Goal: Task Accomplishment & Management: Manage account settings

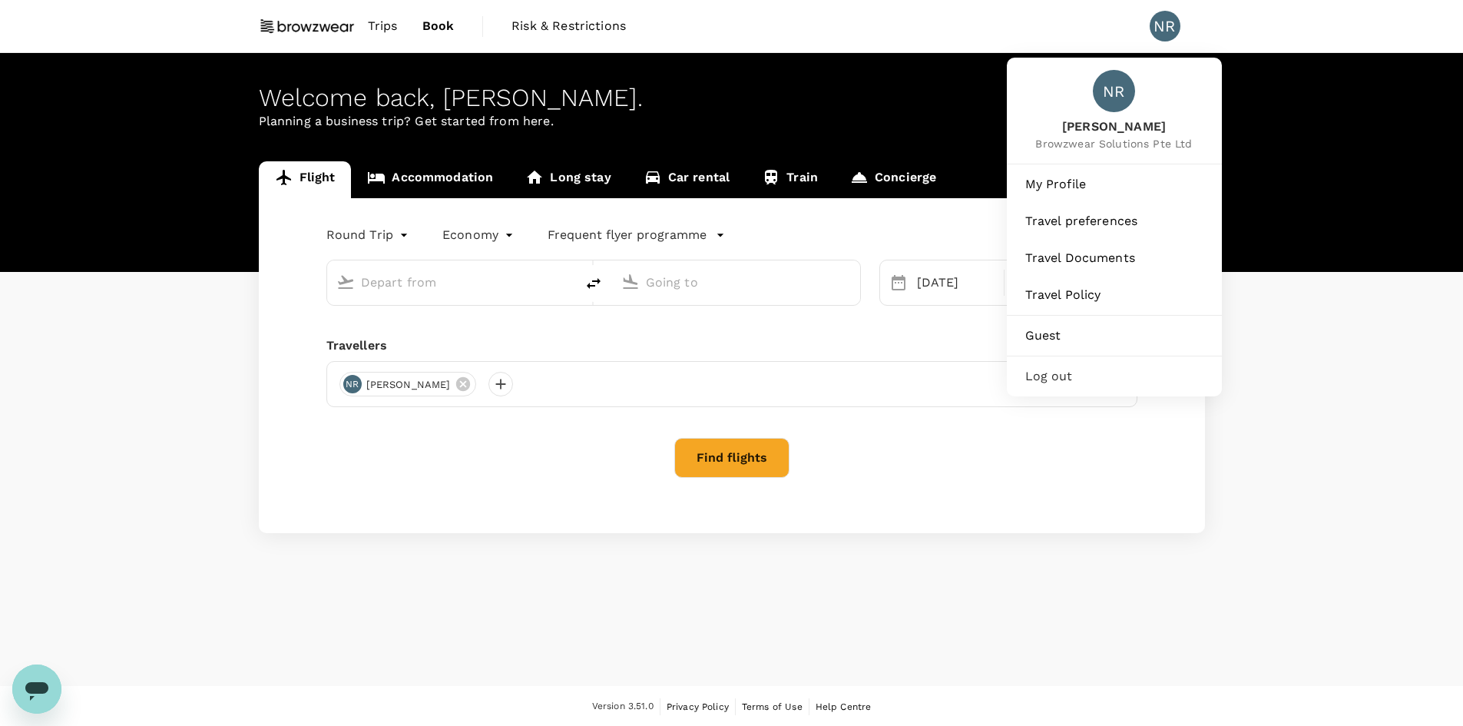
click at [1162, 28] on div "NR" at bounding box center [1164, 26] width 31 height 31
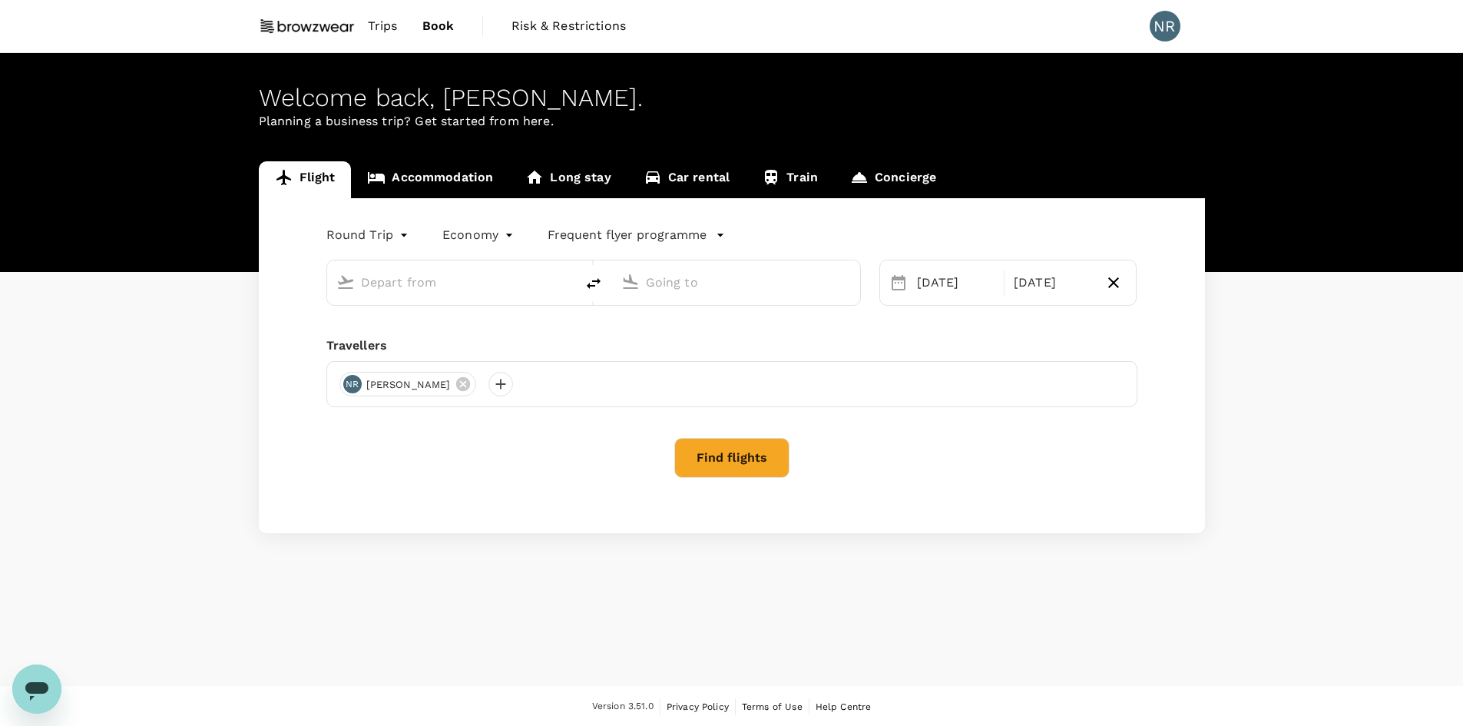
type input "Kuala Lumpur Intl ([GEOGRAPHIC_DATA])"
type input "Singapore Changi (SIN)"
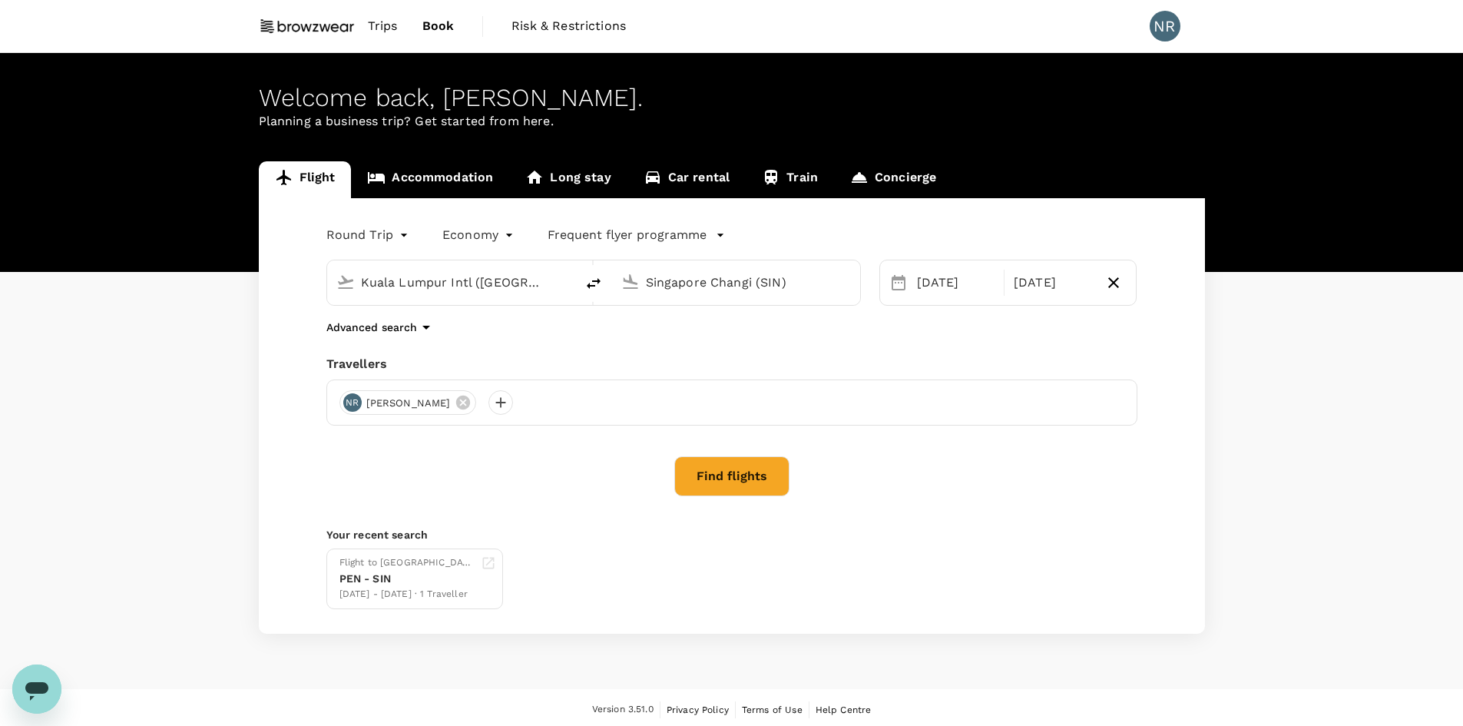
click at [1162, 28] on div "NR" at bounding box center [1164, 26] width 31 height 31
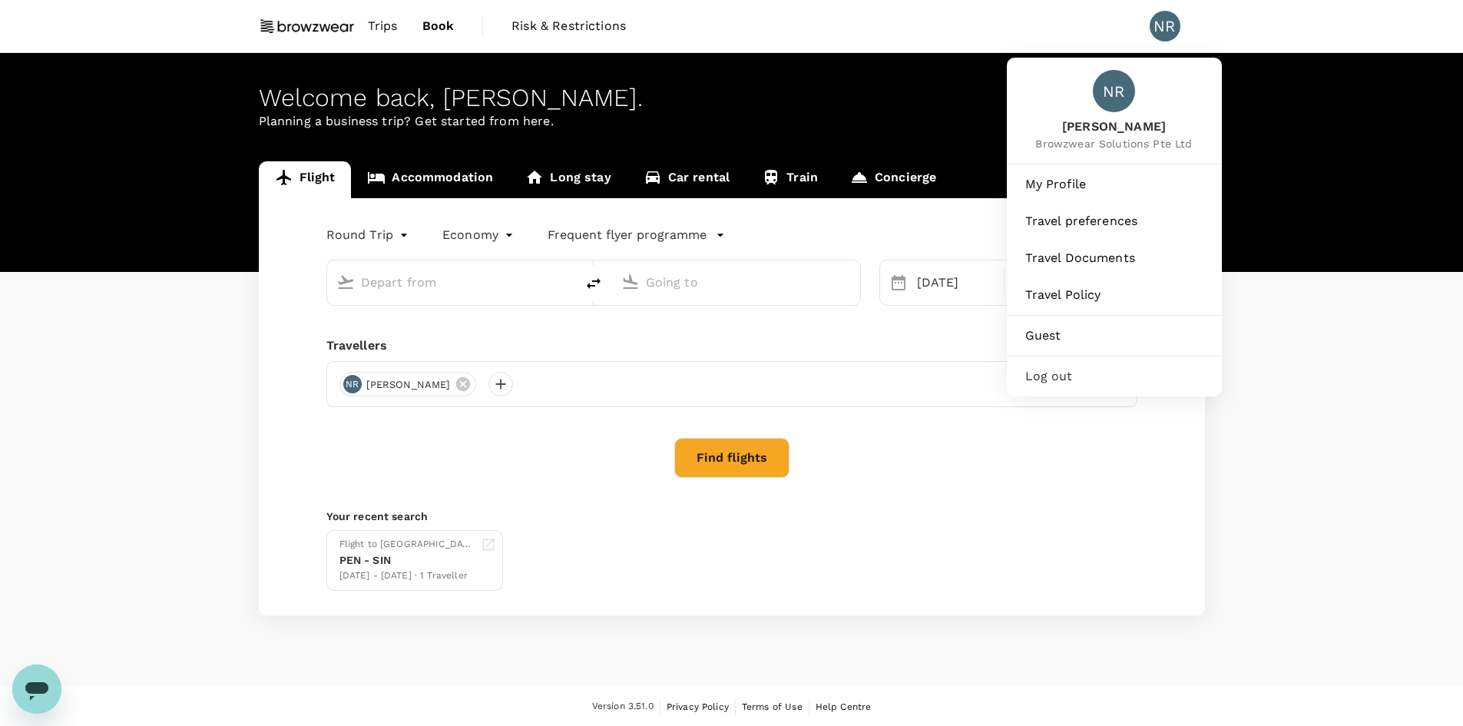
type input "Kuala Lumpur Intl ([GEOGRAPHIC_DATA])"
type input "Singapore Changi (SIN)"
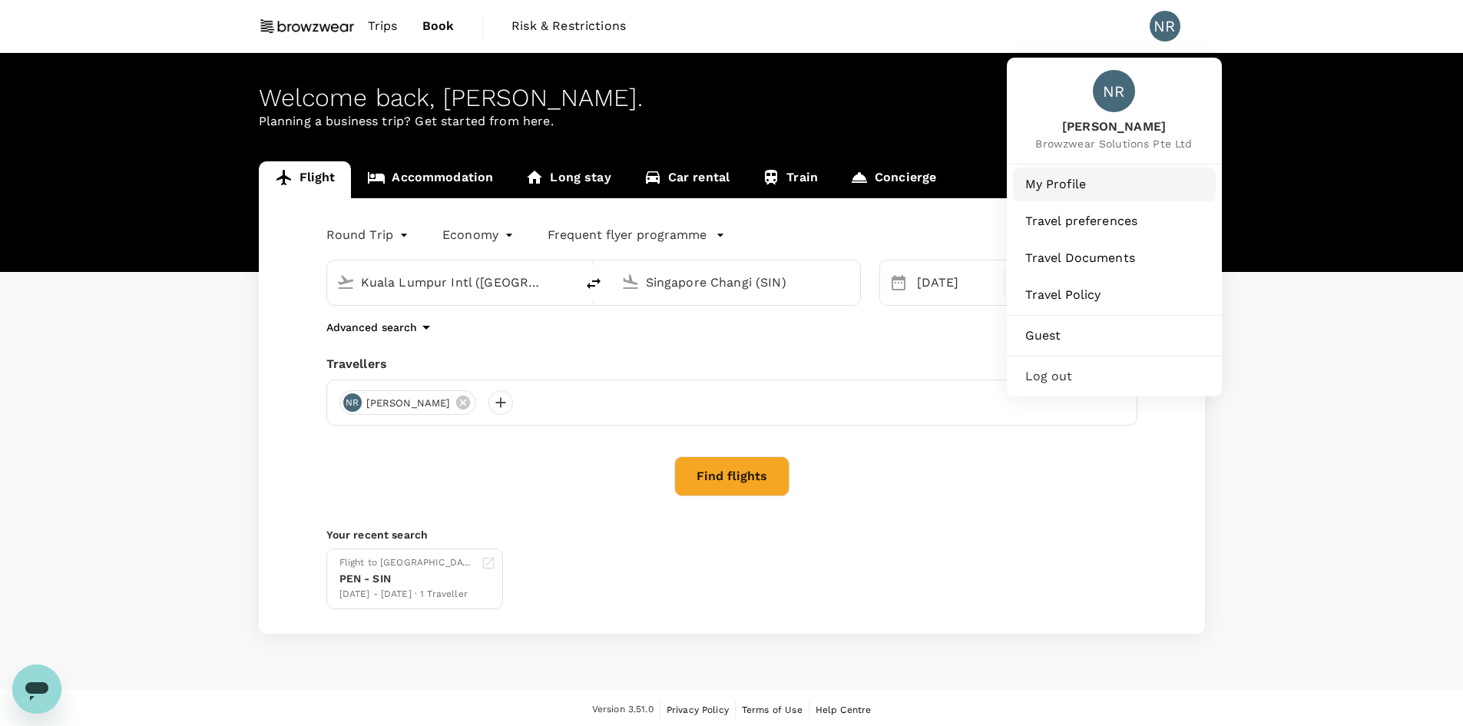
click at [1066, 180] on span "My Profile" at bounding box center [1114, 184] width 178 height 18
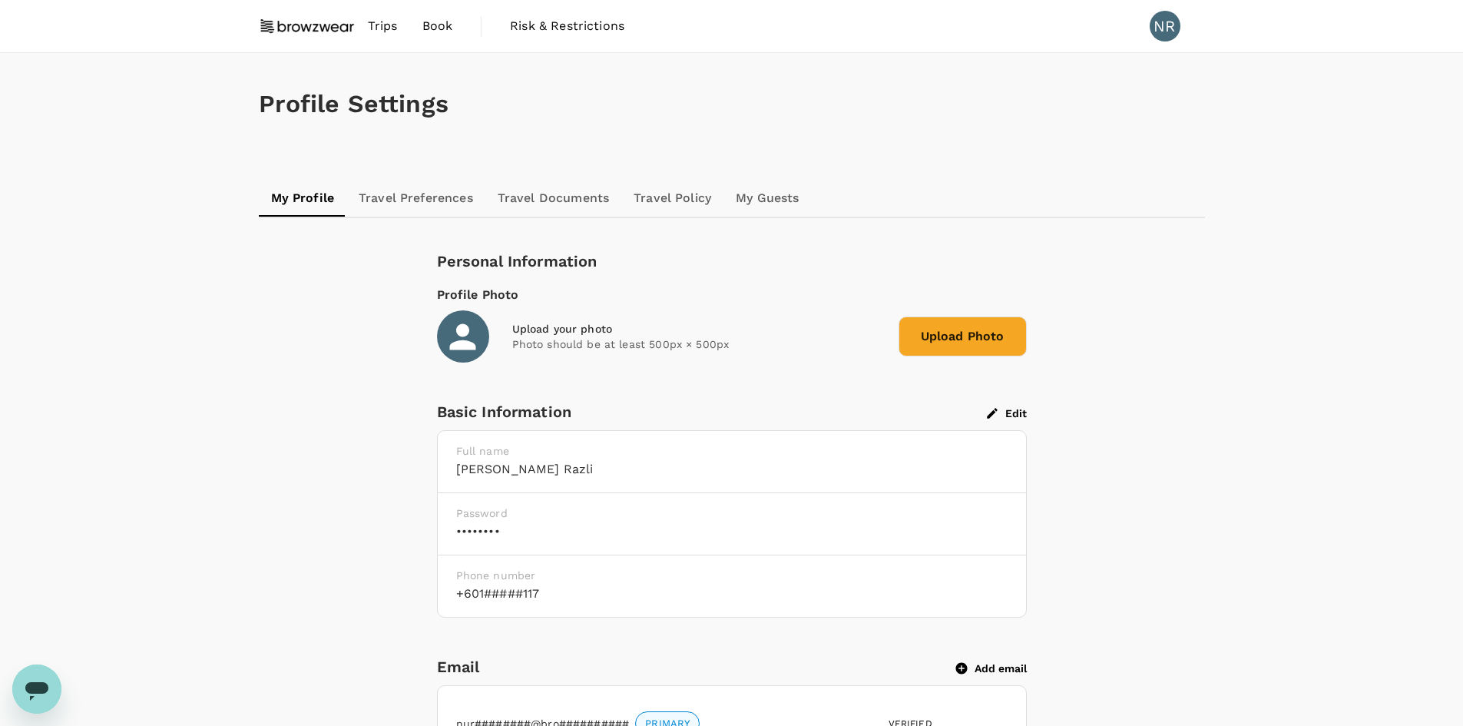
click at [421, 198] on link "Travel Preferences" at bounding box center [415, 198] width 139 height 37
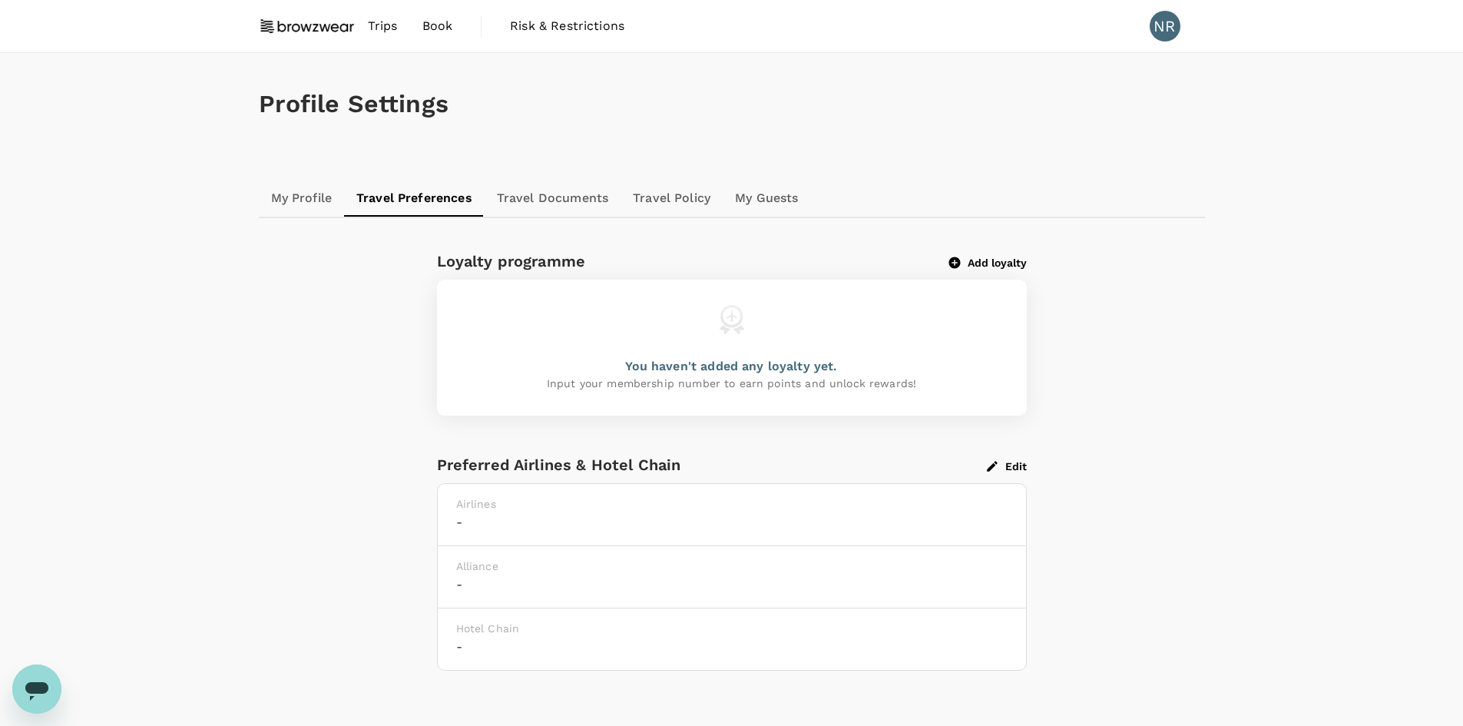
click at [780, 201] on link "My Guests" at bounding box center [766, 198] width 88 height 37
